Goal: Information Seeking & Learning: Learn about a topic

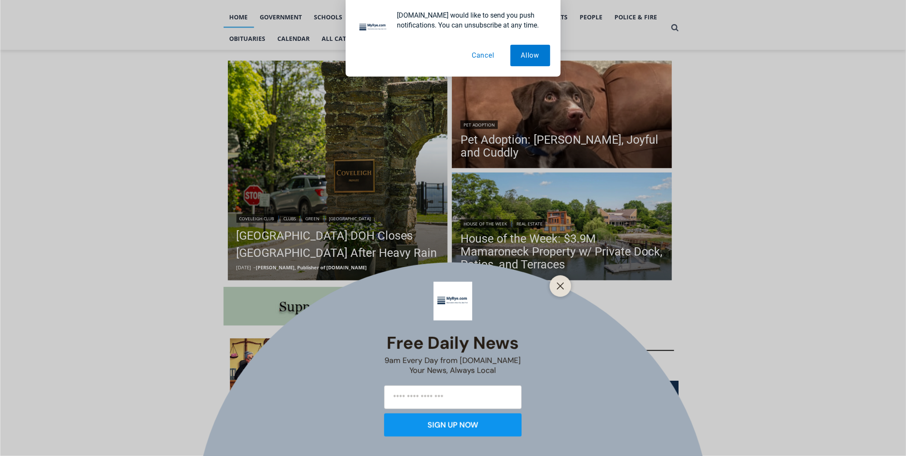
scroll to position [191, 0]
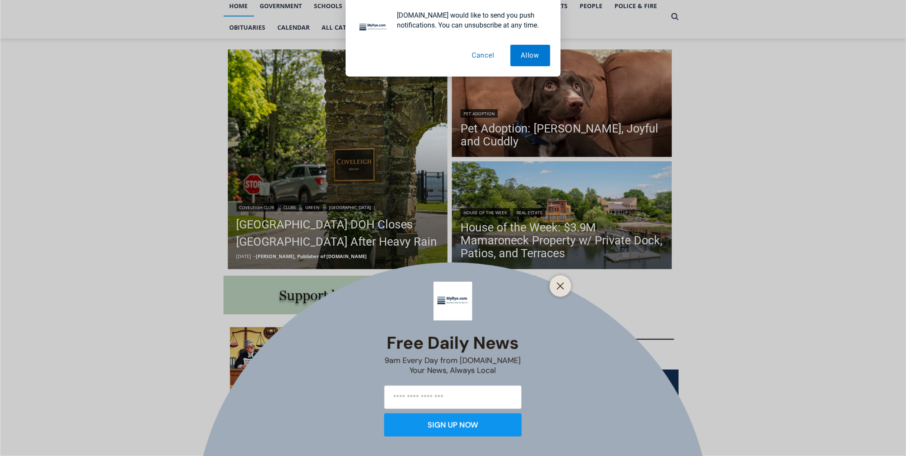
click at [256, 230] on div "Free Daily News 9am Every Day from [DOMAIN_NAME] Your News, Always Local SIGN U…" at bounding box center [453, 228] width 906 height 456
click at [553, 287] on div at bounding box center [560, 285] width 21 height 21
click at [556, 280] on button "Close" at bounding box center [561, 286] width 12 height 12
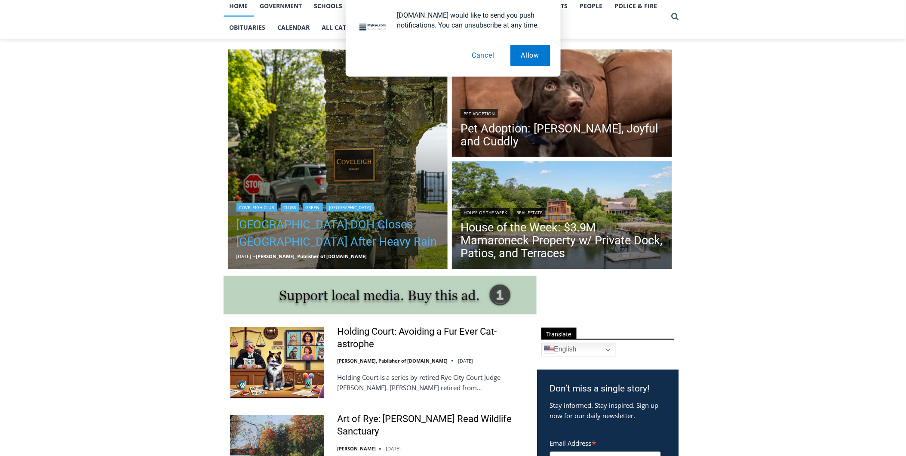
click at [327, 239] on link "[GEOGRAPHIC_DATA] DOH Closes [GEOGRAPHIC_DATA] After Heavy Rain" at bounding box center [337, 233] width 203 height 34
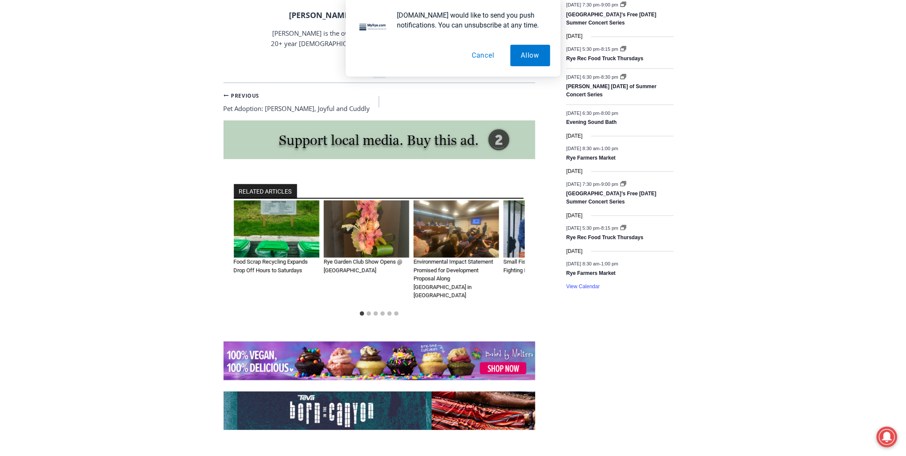
scroll to position [1206, 0]
